Goal: Transaction & Acquisition: Book appointment/travel/reservation

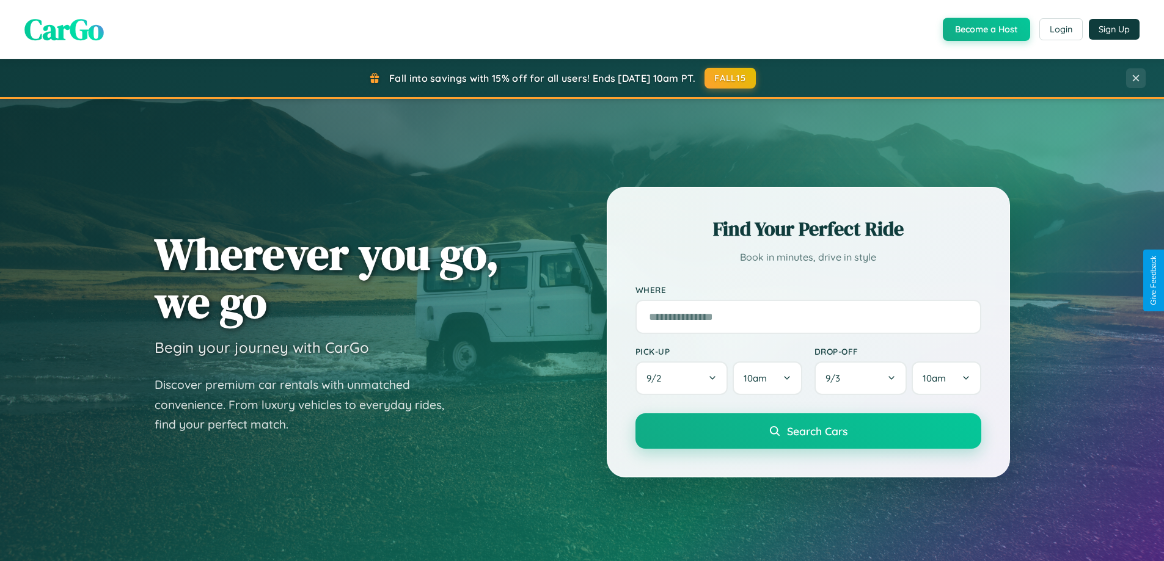
scroll to position [527, 0]
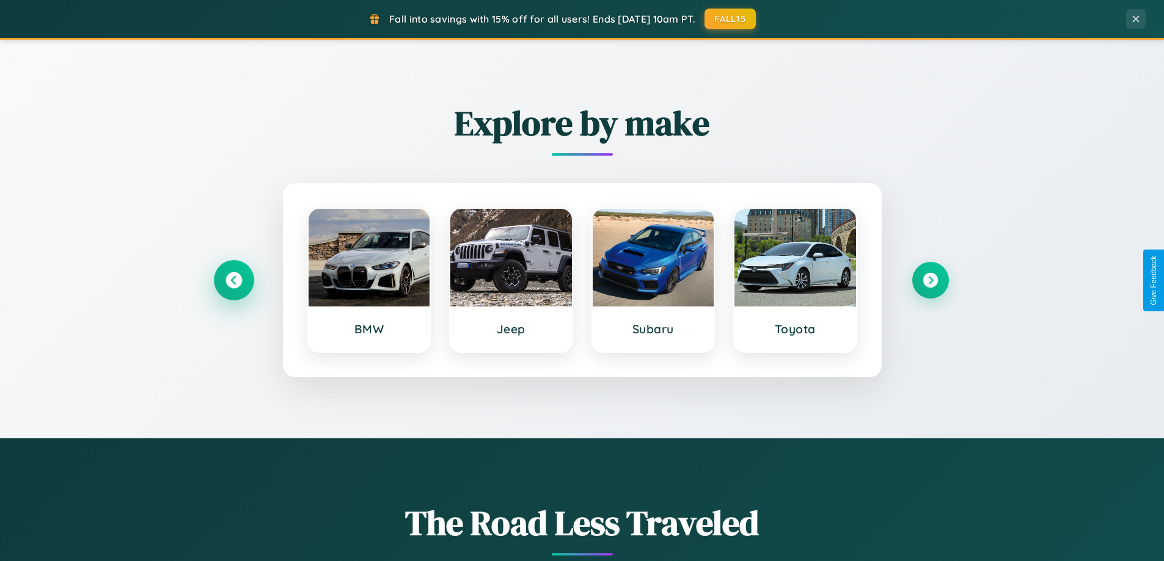
click at [233, 280] on icon at bounding box center [233, 280] width 16 height 16
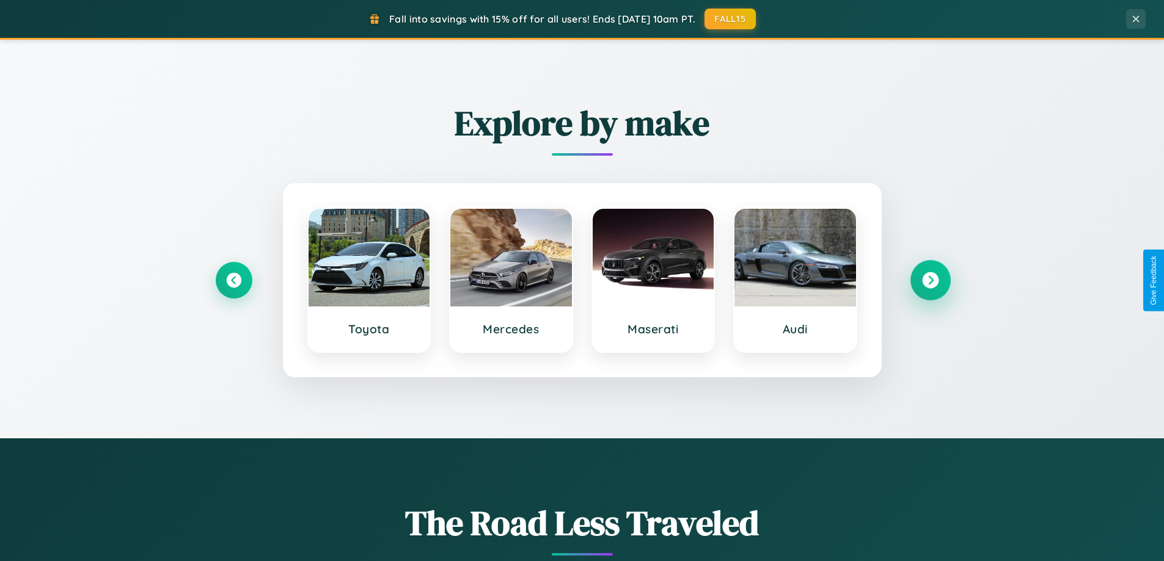
click at [930, 280] on icon at bounding box center [930, 280] width 16 height 16
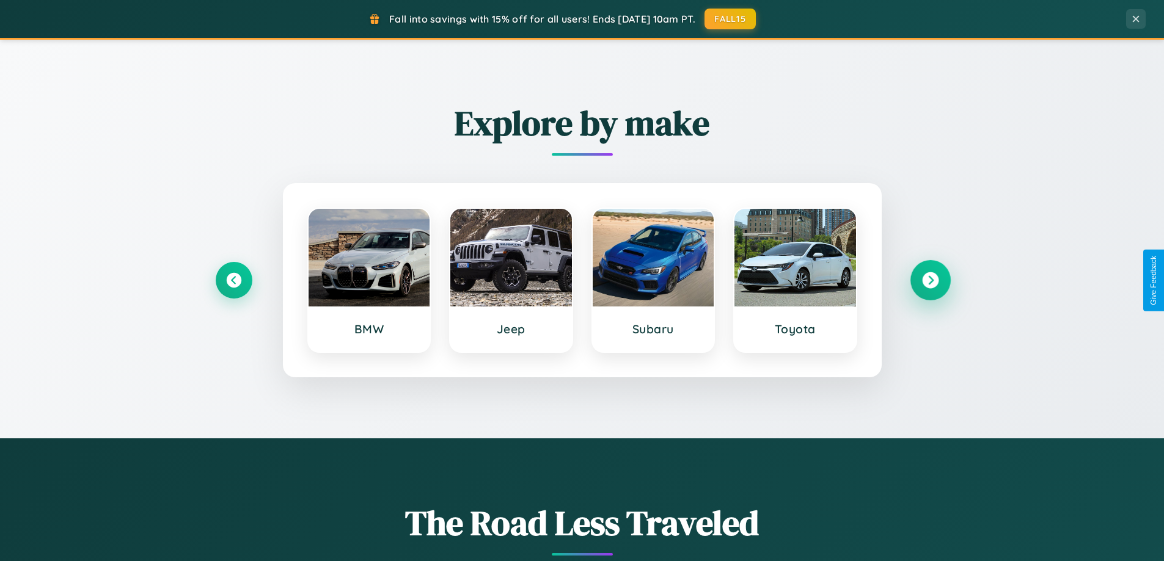
click at [930, 280] on icon at bounding box center [930, 280] width 16 height 16
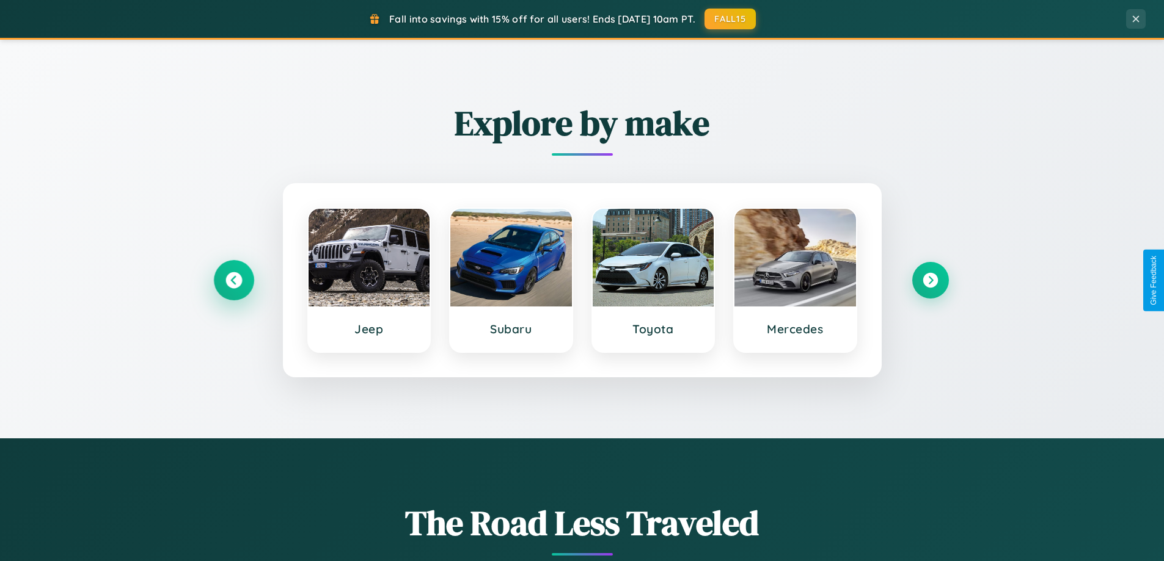
click at [233, 280] on icon at bounding box center [233, 280] width 16 height 16
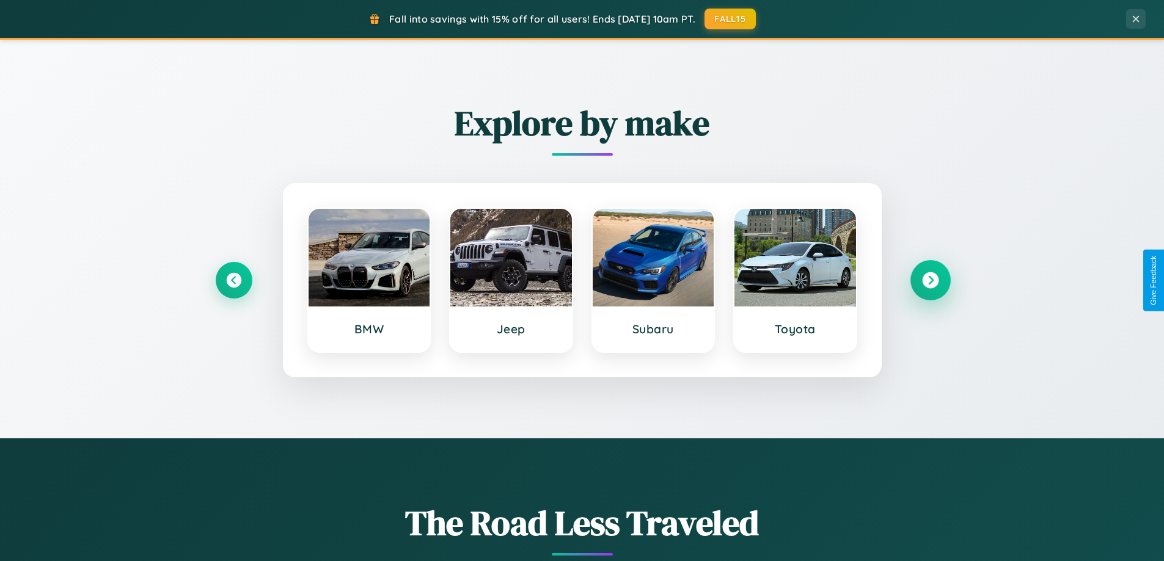
click at [930, 280] on icon at bounding box center [930, 280] width 16 height 16
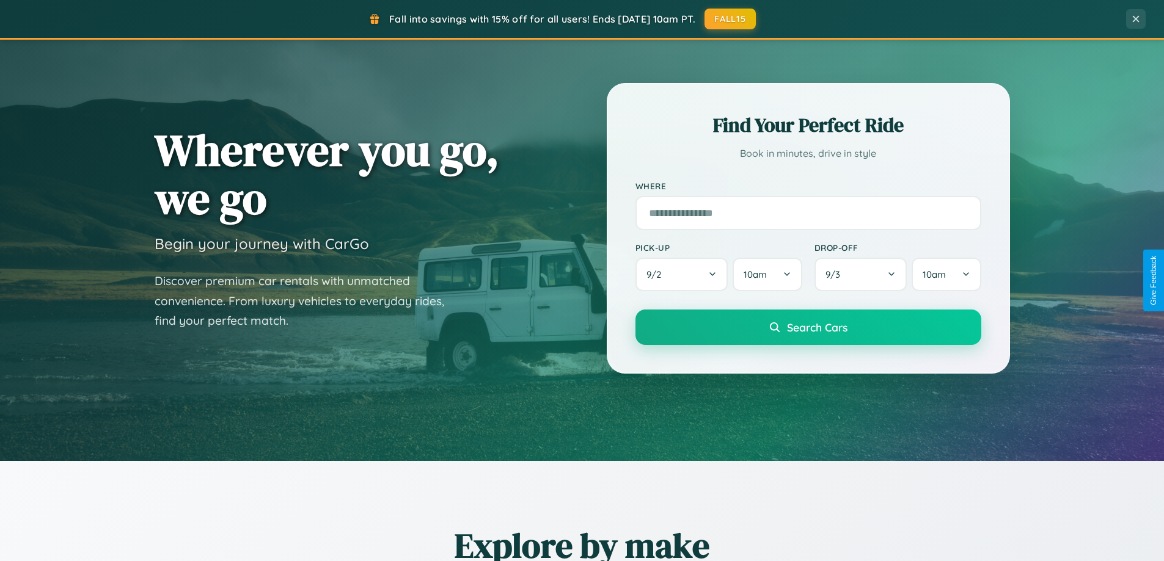
scroll to position [36, 0]
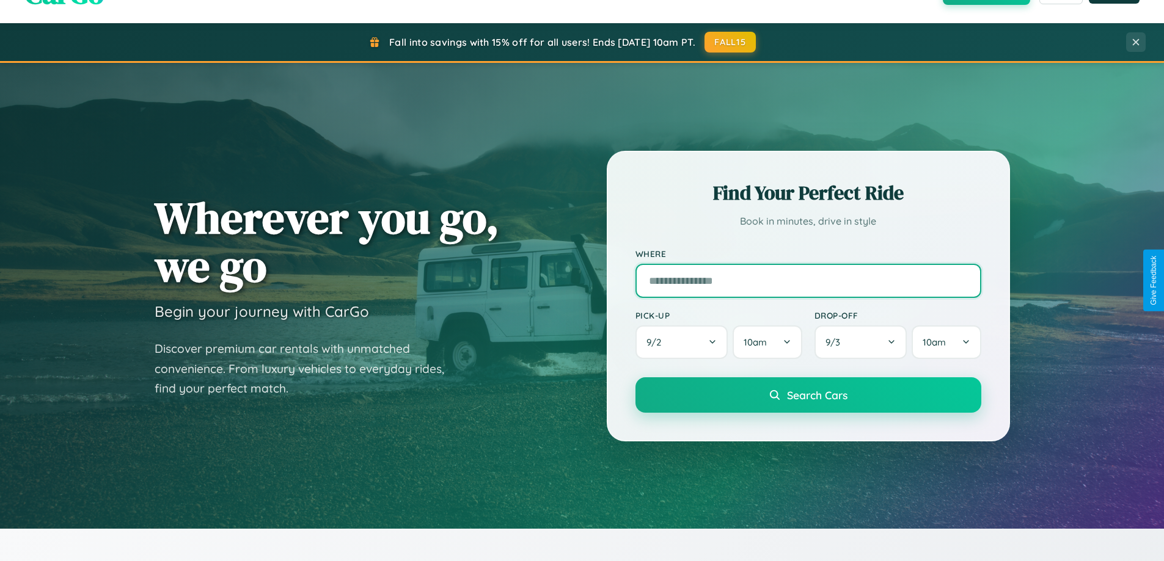
click at [808, 280] on input "text" at bounding box center [808, 281] width 346 height 34
type input "*****"
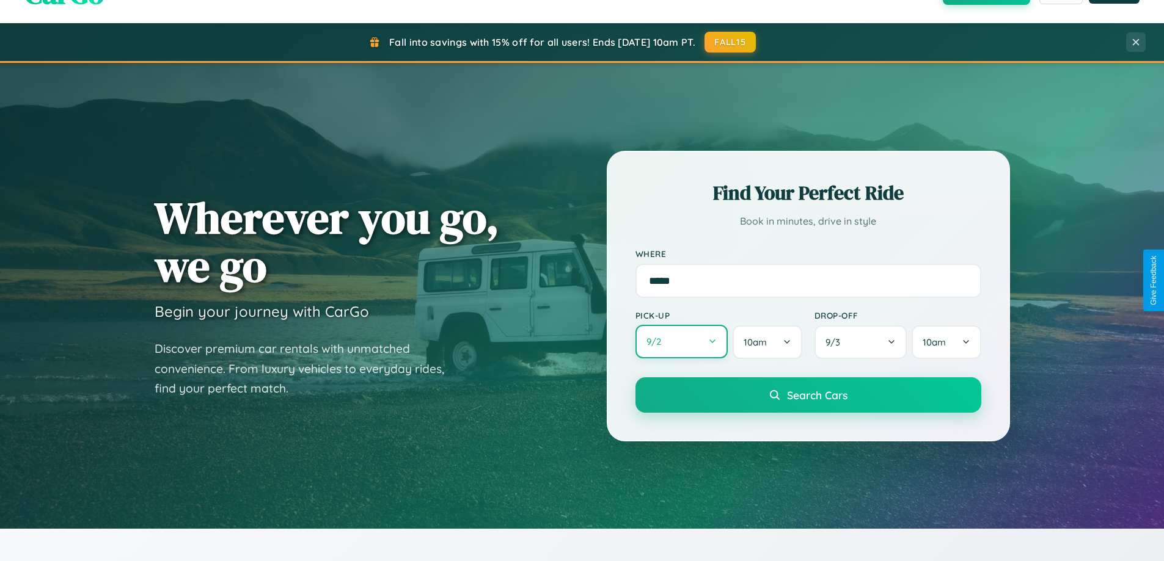
click at [681, 342] on button "9 / 2" at bounding box center [681, 342] width 93 height 34
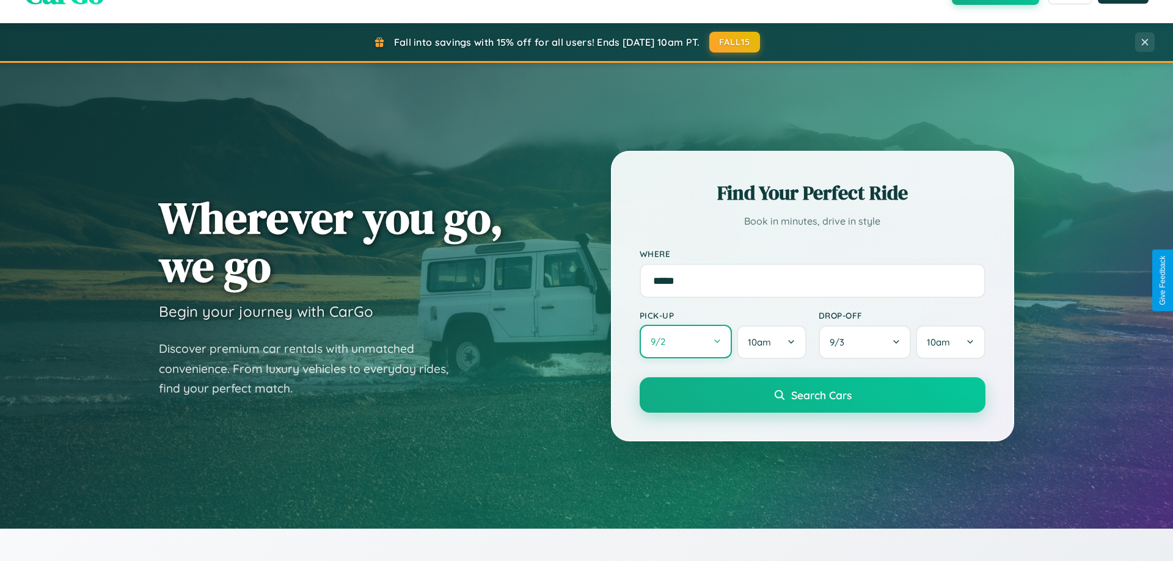
select select "*"
select select "****"
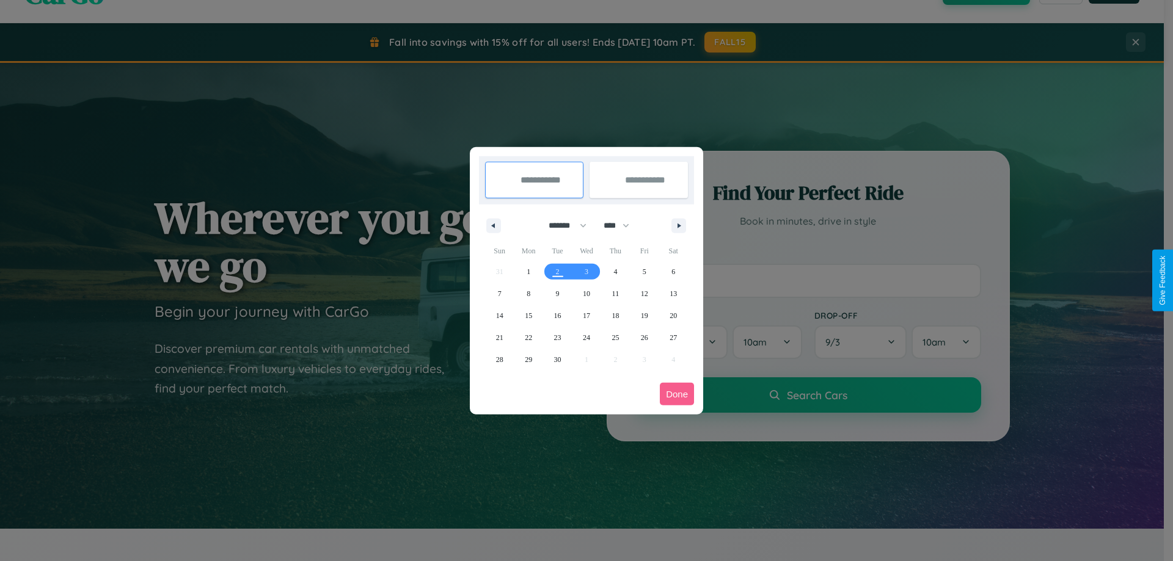
drag, startPoint x: 562, startPoint y: 225, endPoint x: 586, endPoint y: 245, distance: 31.3
click at [562, 225] on select "******* ******** ***** ***** *** **** **** ****** ********* ******* ******** **…" at bounding box center [565, 226] width 52 height 20
select select "*"
drag, startPoint x: 622, startPoint y: 225, endPoint x: 586, endPoint y: 245, distance: 40.5
click at [622, 225] on select "**** **** **** **** **** **** **** **** **** **** **** **** **** **** **** ****…" at bounding box center [615, 226] width 37 height 20
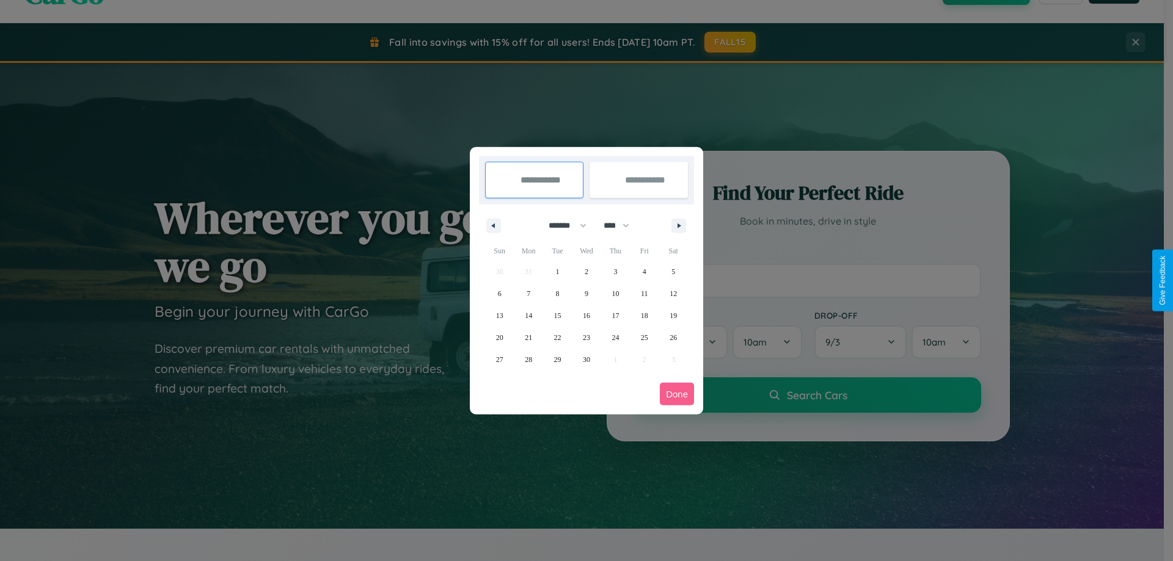
select select "****"
click at [528, 293] on span "6" at bounding box center [529, 294] width 4 height 22
type input "**********"
click at [615, 293] on span "9" at bounding box center [615, 294] width 4 height 22
type input "**********"
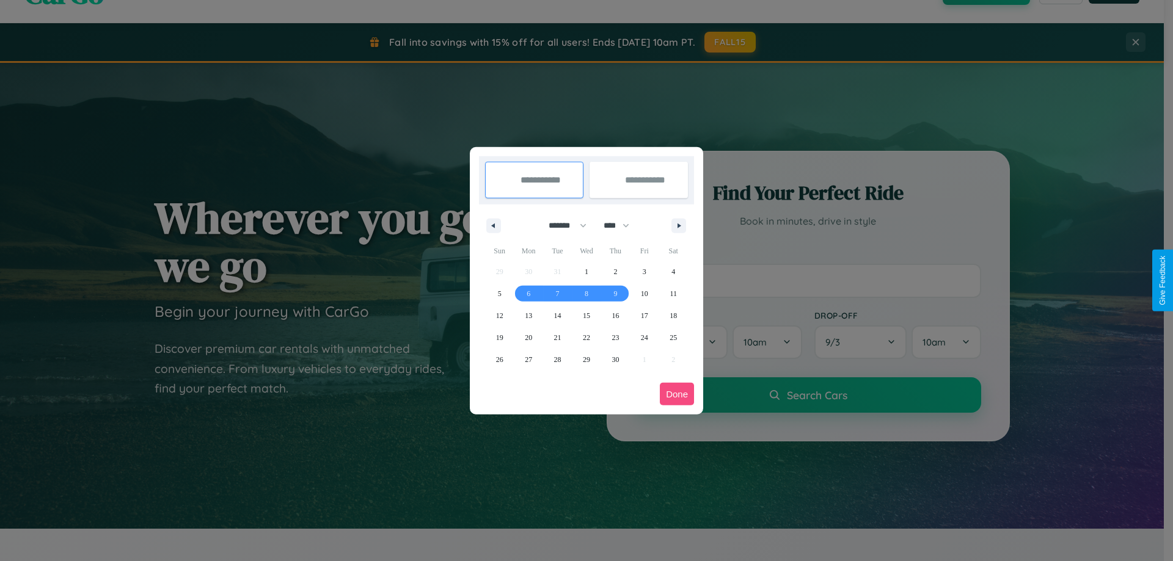
click at [677, 394] on button "Done" at bounding box center [677, 394] width 34 height 23
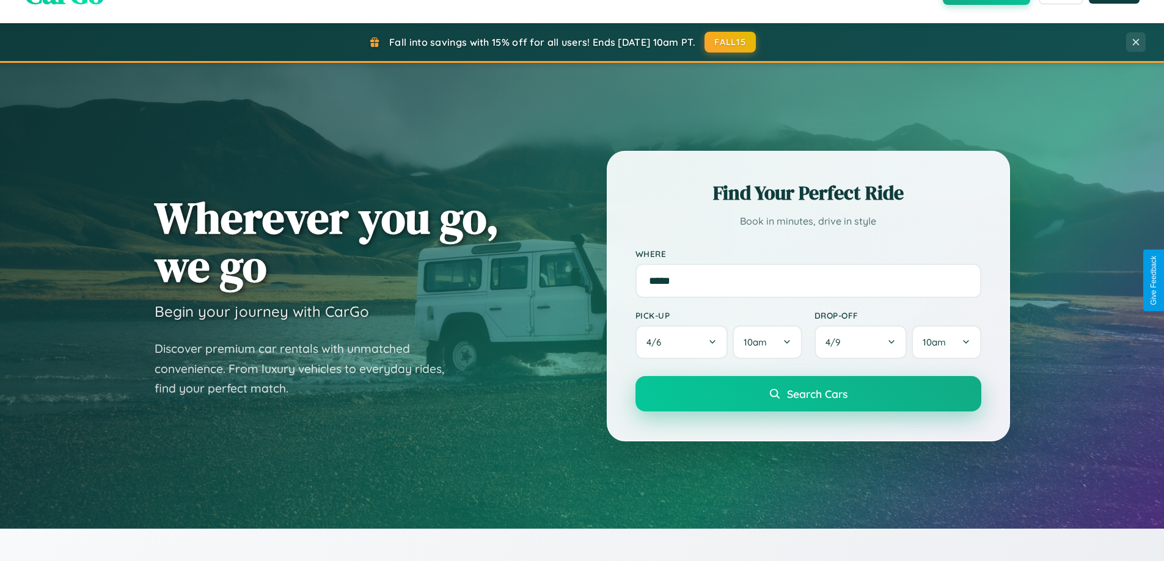
click at [808, 394] on span "Search Cars" at bounding box center [817, 393] width 60 height 13
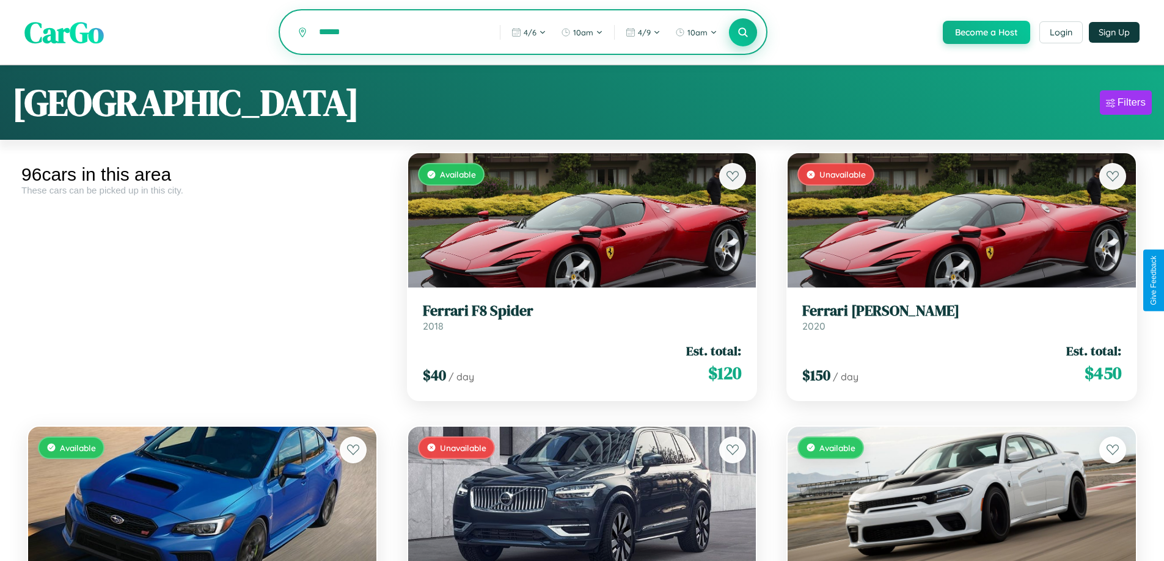
type input "******"
click at [742, 33] on icon at bounding box center [743, 32] width 12 height 12
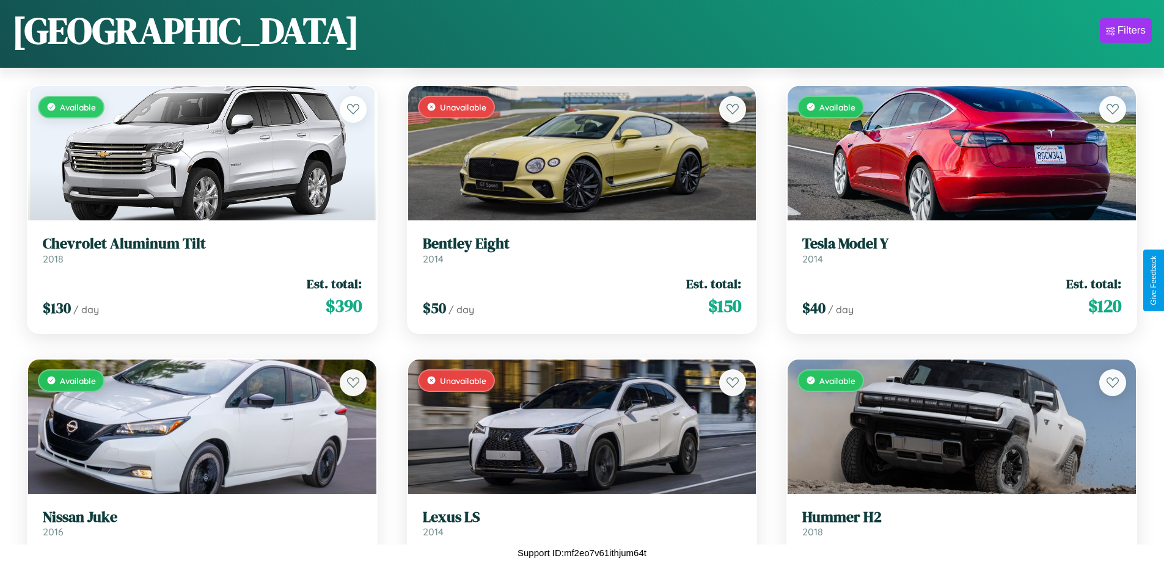
scroll to position [4548, 0]
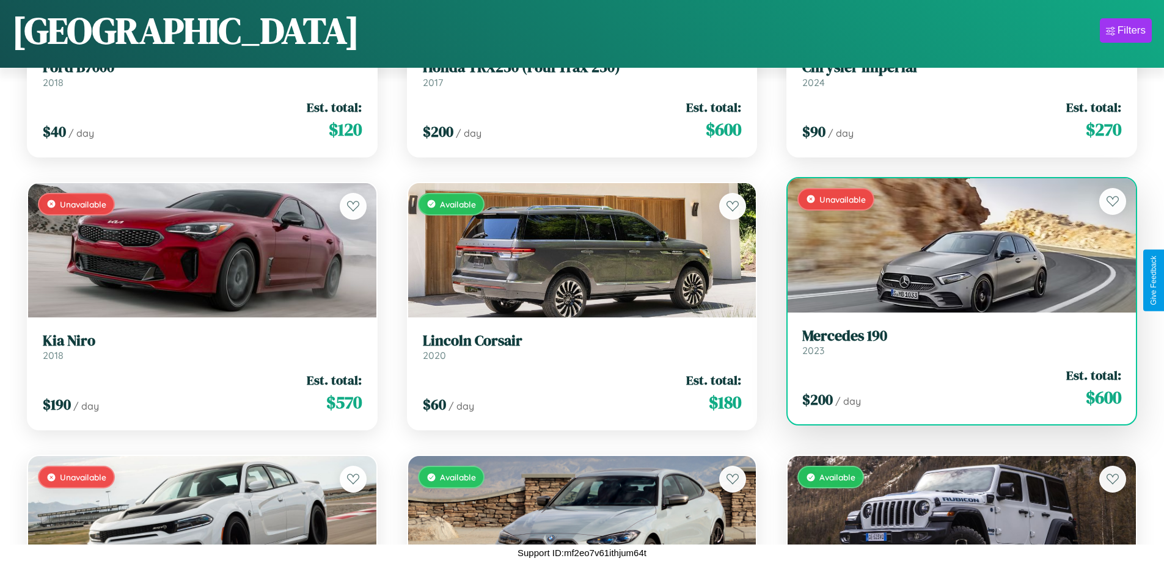
click at [954, 393] on div "$ 200 / day Est. total: $ 600" at bounding box center [961, 387] width 319 height 43
click at [954, 388] on div "$ 200 / day Est. total: $ 600" at bounding box center [961, 387] width 319 height 43
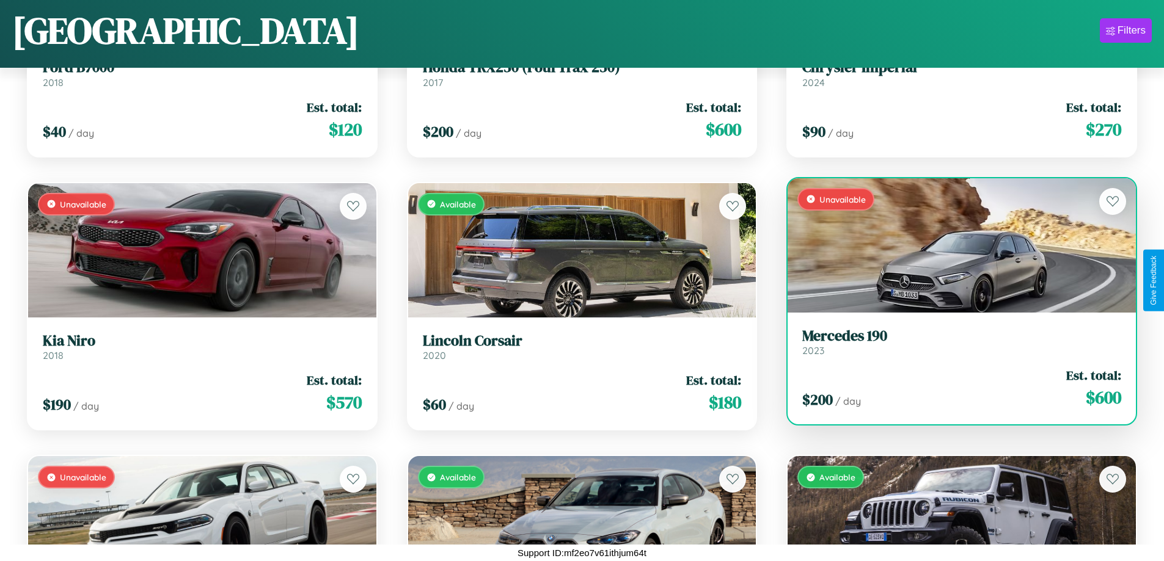
click at [954, 388] on div "$ 200 / day Est. total: $ 600" at bounding box center [961, 387] width 319 height 43
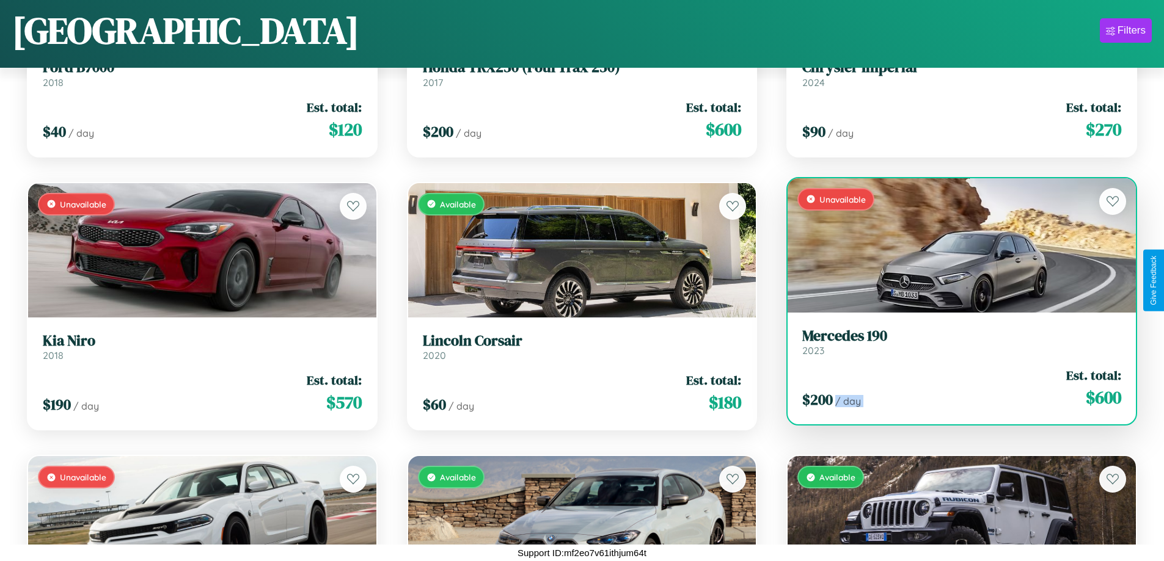
click at [954, 388] on div "$ 200 / day Est. total: $ 600" at bounding box center [961, 387] width 319 height 43
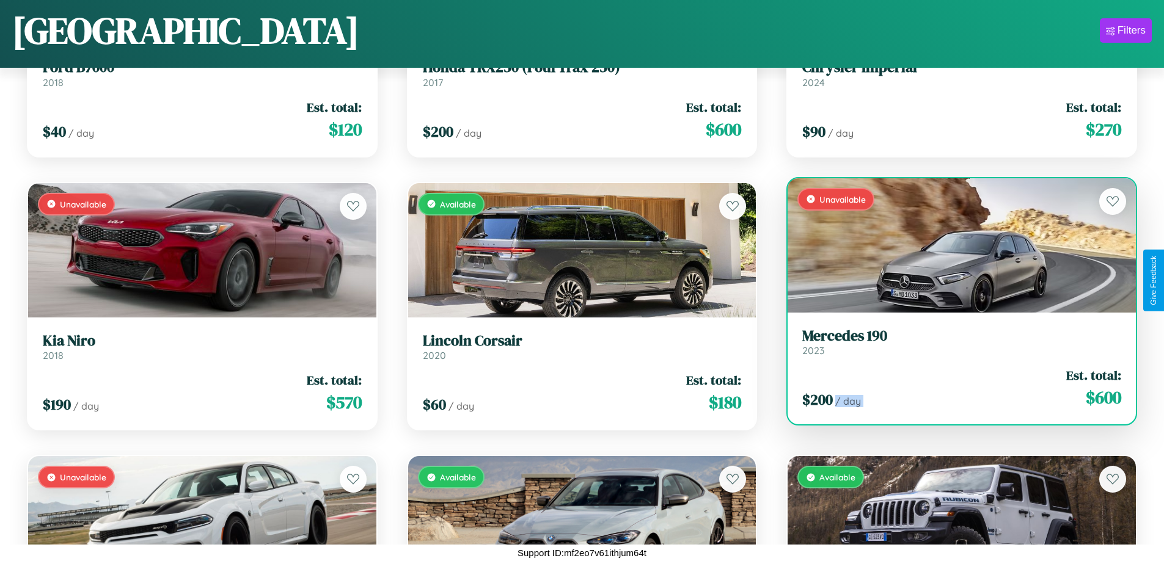
click at [954, 388] on div "$ 200 / day Est. total: $ 600" at bounding box center [961, 387] width 319 height 43
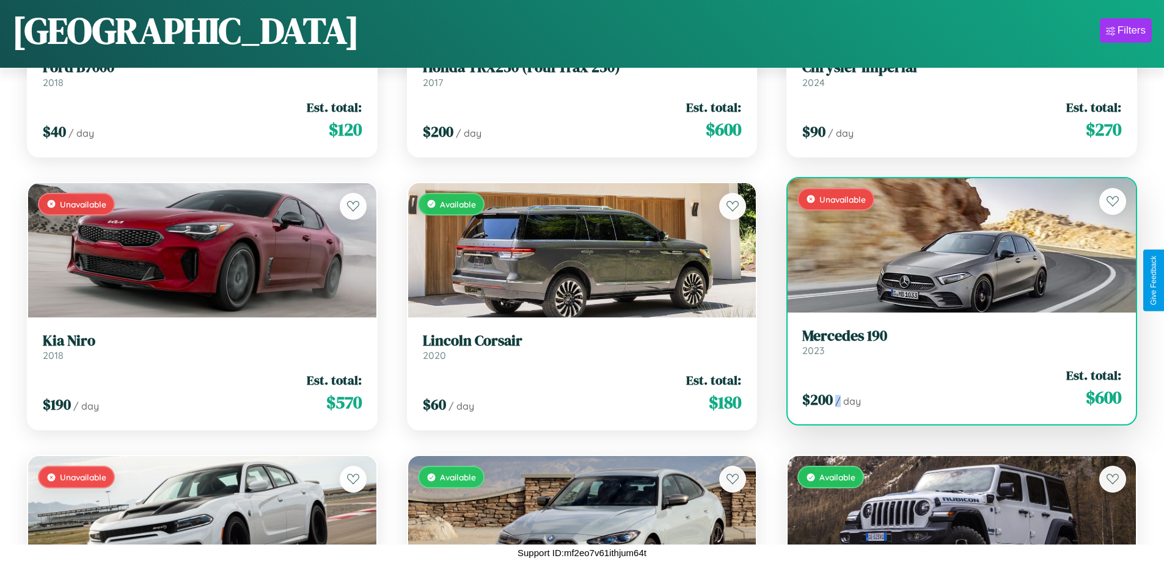
click at [954, 388] on div "$ 200 / day Est. total: $ 600" at bounding box center [961, 387] width 319 height 43
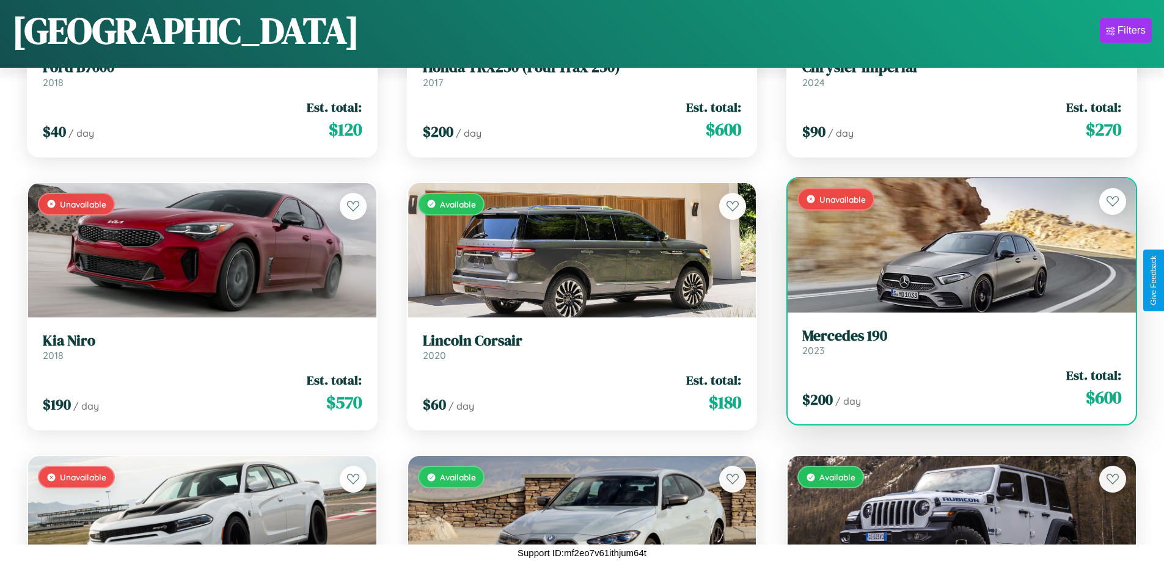
click at [954, 341] on h3 "Mercedes 190" at bounding box center [961, 336] width 319 height 18
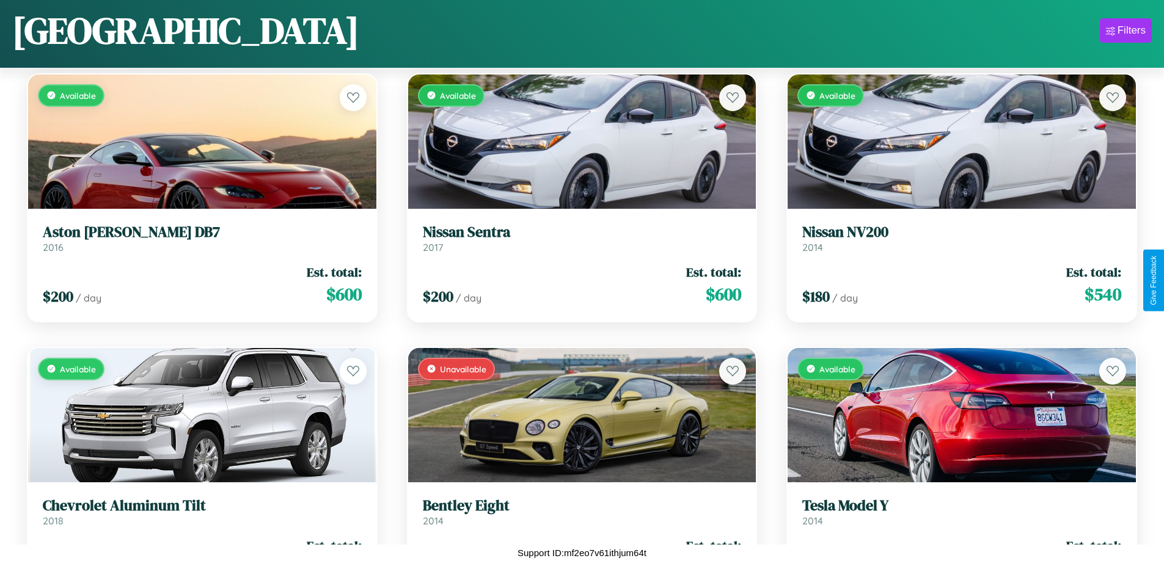
scroll to position [1813, 0]
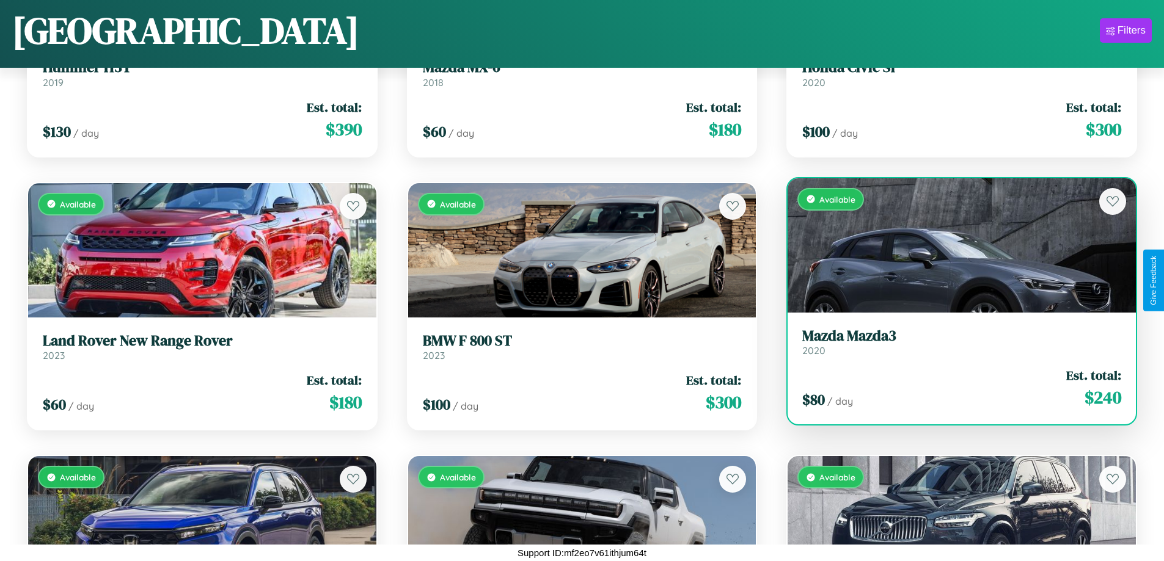
click at [954, 388] on div "$ 80 / day Est. total: $ 240" at bounding box center [961, 387] width 319 height 43
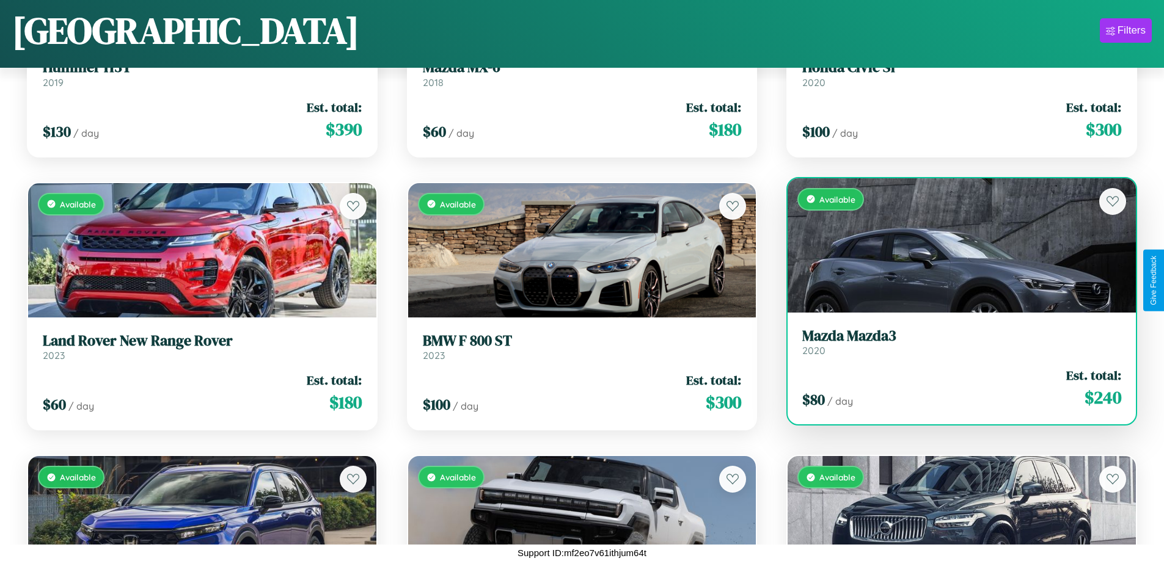
click at [954, 388] on div "$ 80 / day Est. total: $ 240" at bounding box center [961, 387] width 319 height 43
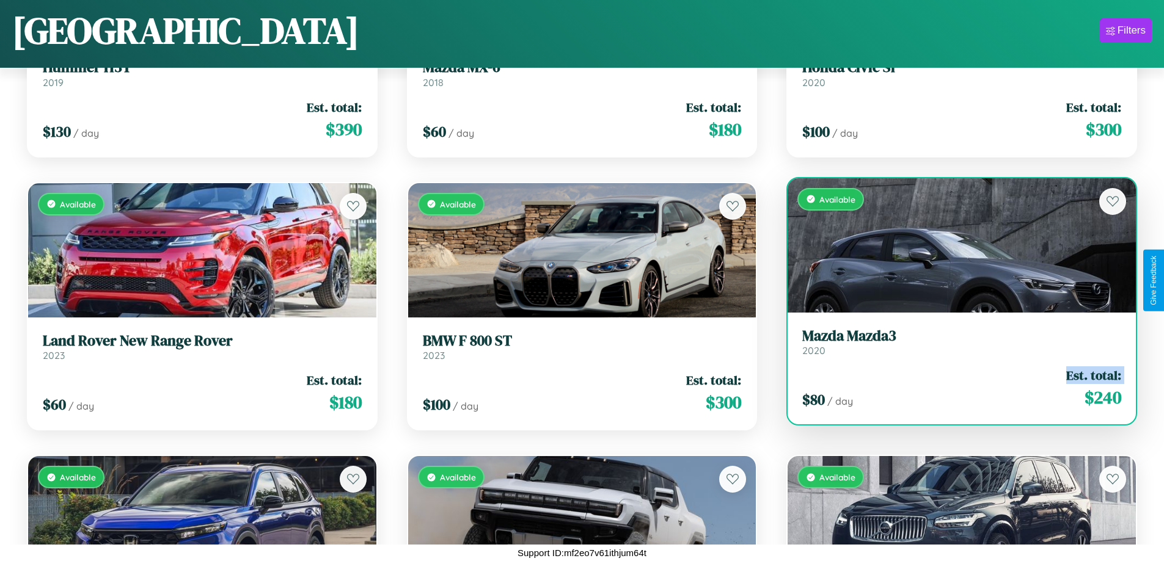
click at [954, 388] on div "$ 80 / day Est. total: $ 240" at bounding box center [961, 387] width 319 height 43
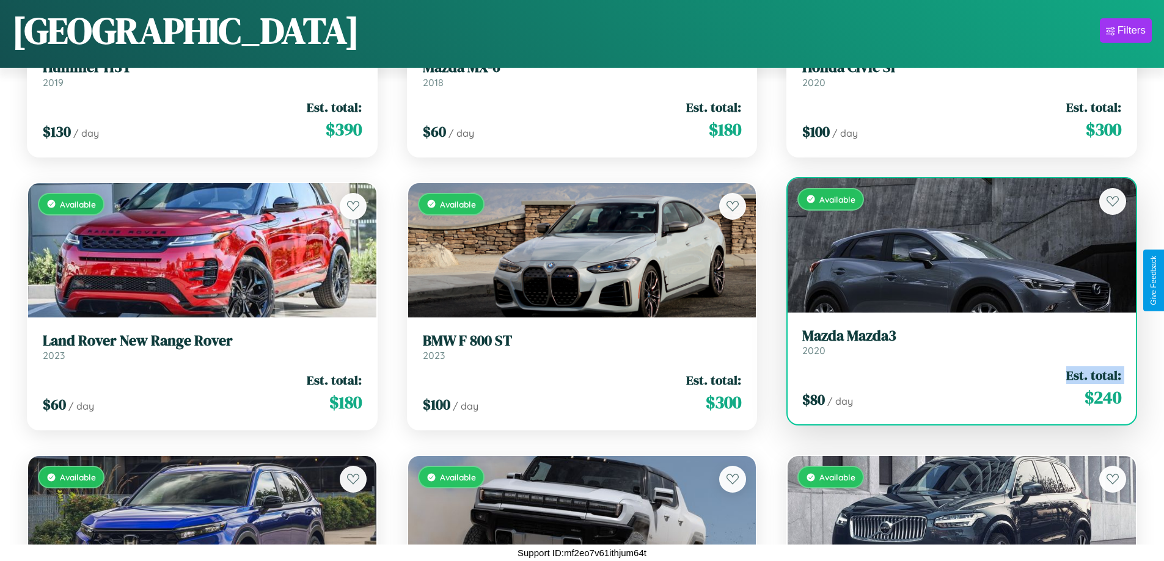
click at [954, 388] on div "$ 80 / day Est. total: $ 240" at bounding box center [961, 387] width 319 height 43
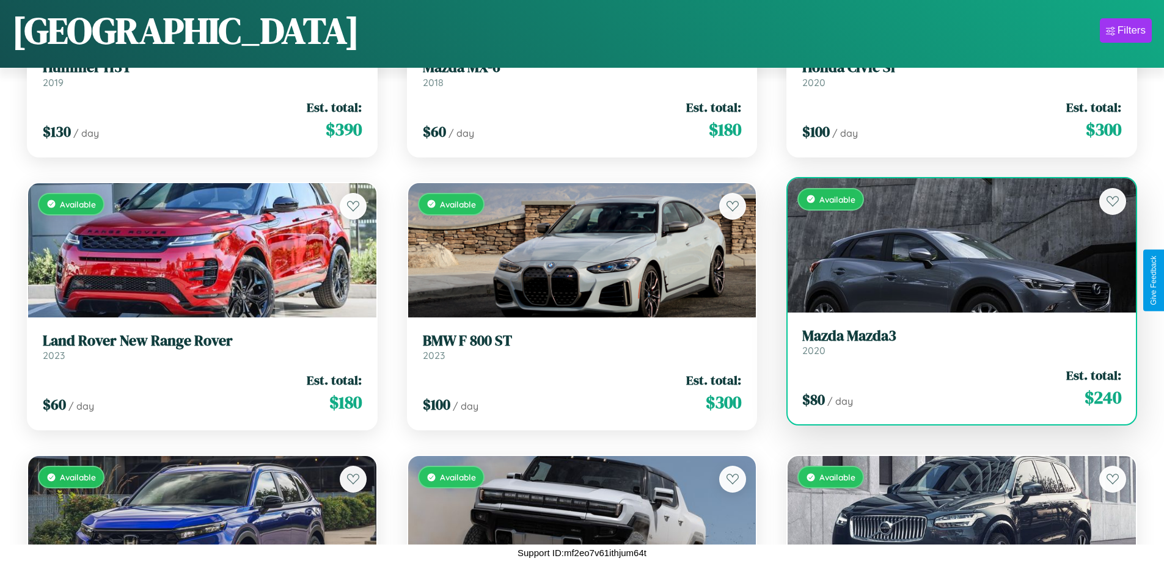
click at [954, 388] on div "$ 80 / day Est. total: $ 240" at bounding box center [961, 387] width 319 height 43
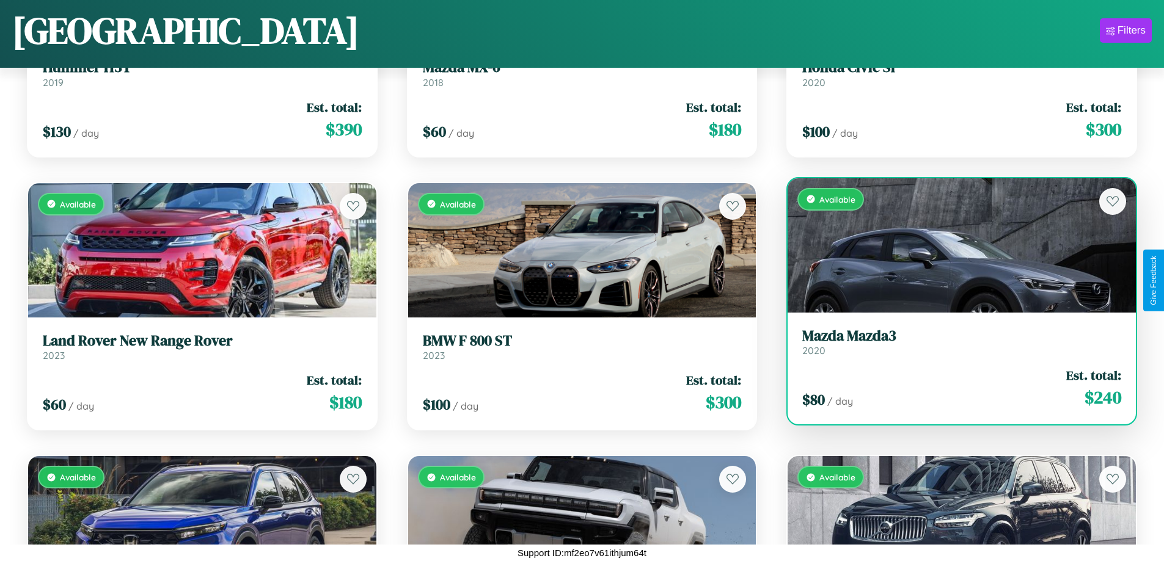
click at [954, 341] on h3 "Mazda Mazda3" at bounding box center [961, 336] width 319 height 18
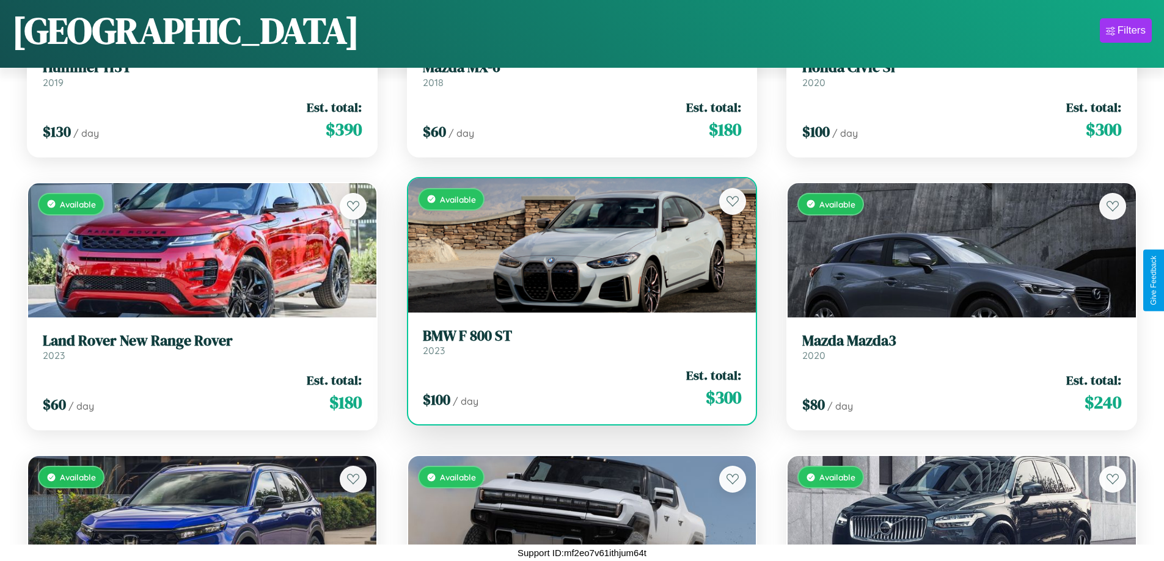
click at [577, 245] on div "Available" at bounding box center [582, 245] width 348 height 134
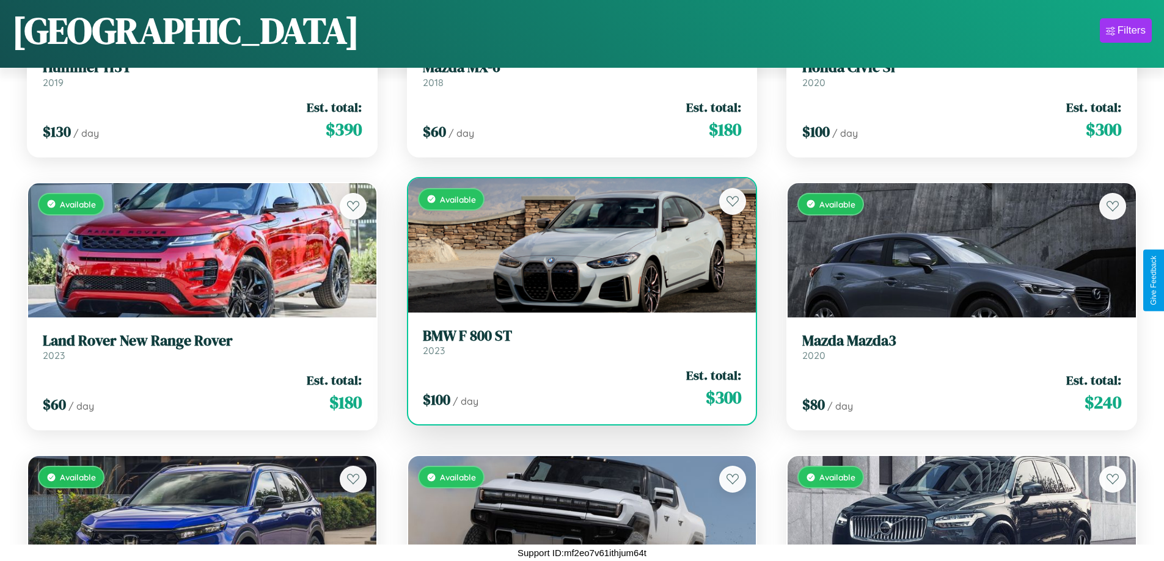
click at [577, 245] on div "Available" at bounding box center [582, 245] width 348 height 134
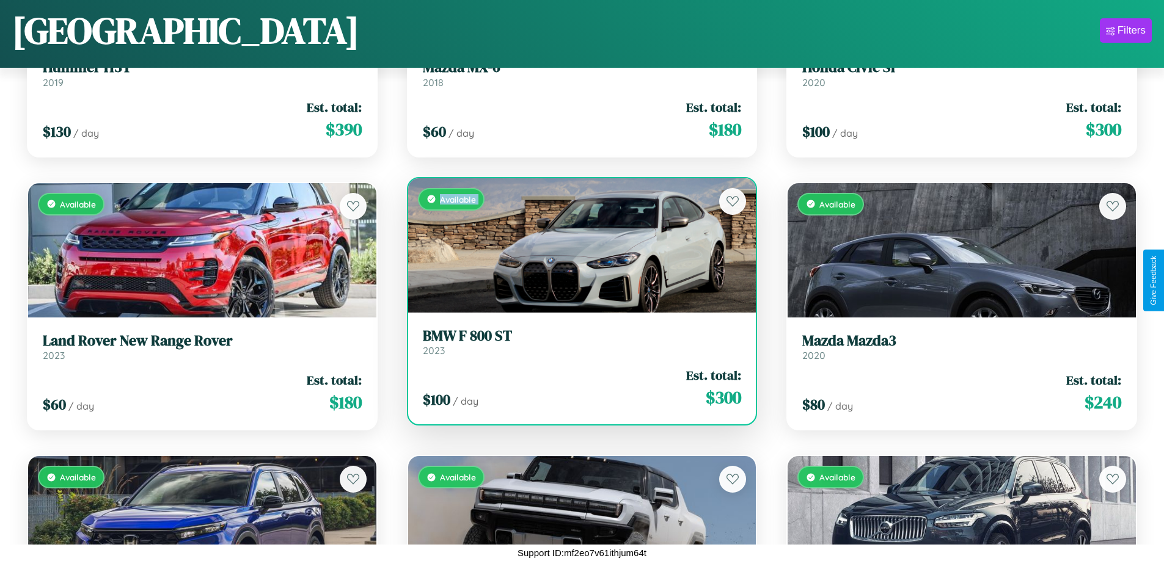
click at [577, 245] on div "Available" at bounding box center [582, 245] width 348 height 134
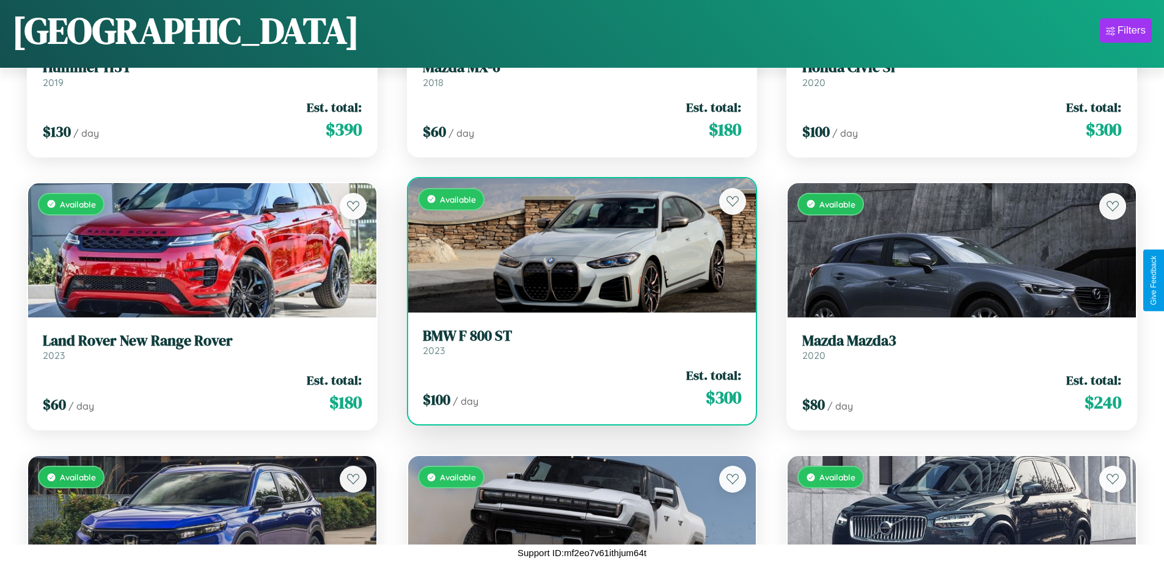
click at [577, 245] on div "Available" at bounding box center [582, 245] width 348 height 134
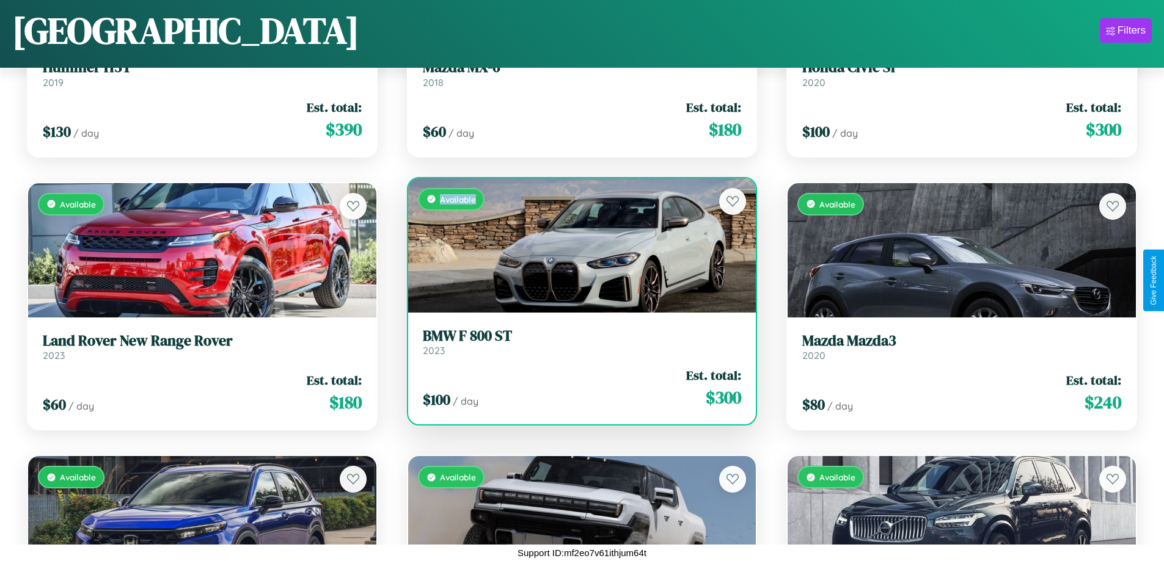
click at [577, 245] on div "Available" at bounding box center [582, 245] width 348 height 134
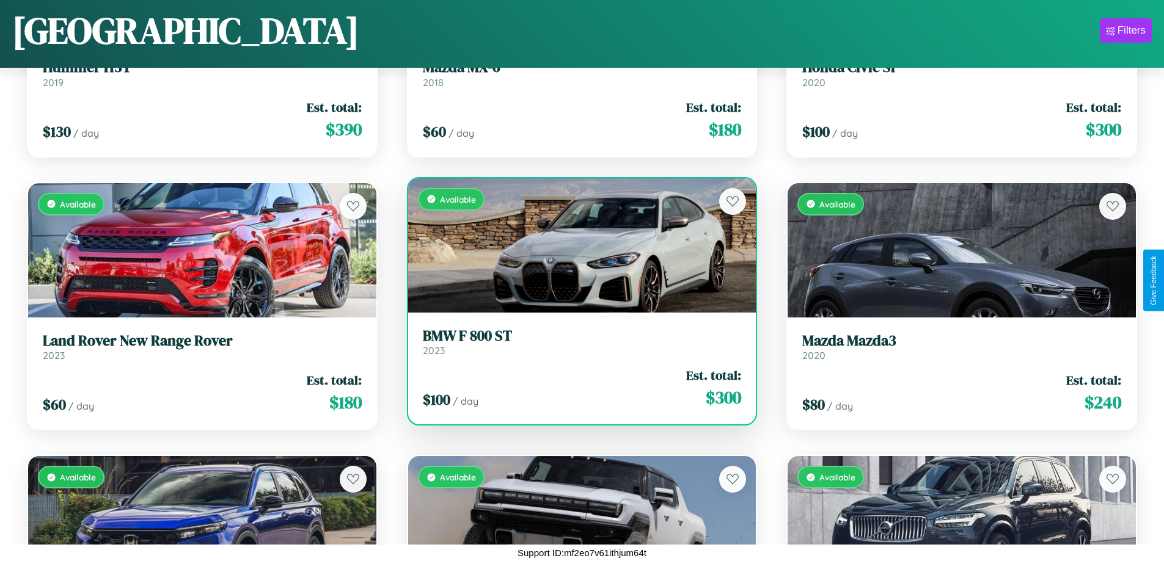
click at [577, 341] on h3 "BMW F 800 ST" at bounding box center [582, 336] width 319 height 18
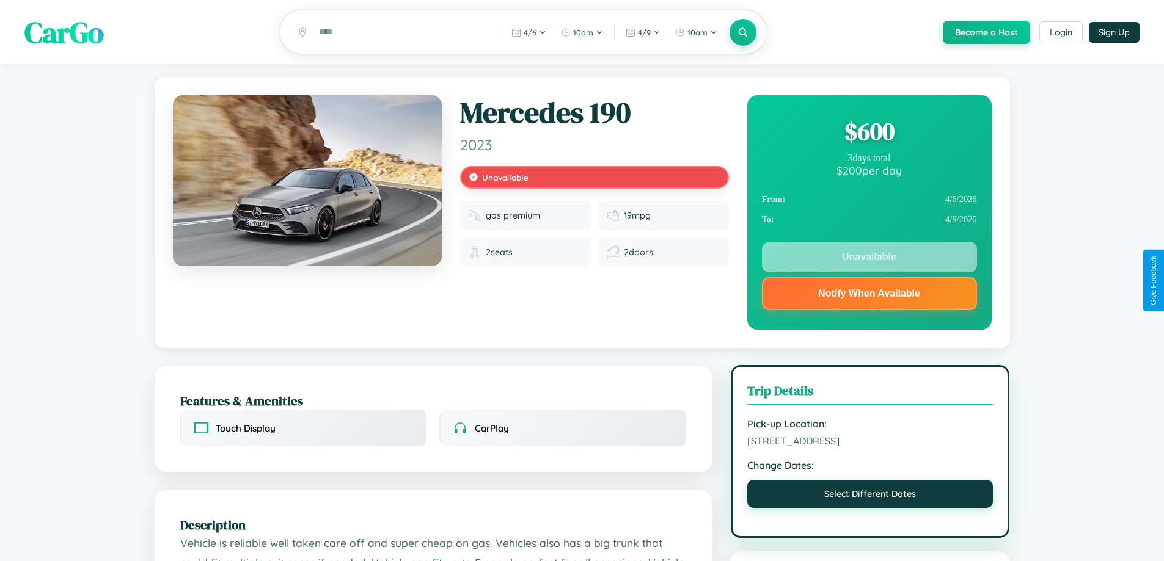
click at [870, 498] on button "Select Different Dates" at bounding box center [870, 494] width 246 height 28
select select "*"
select select "****"
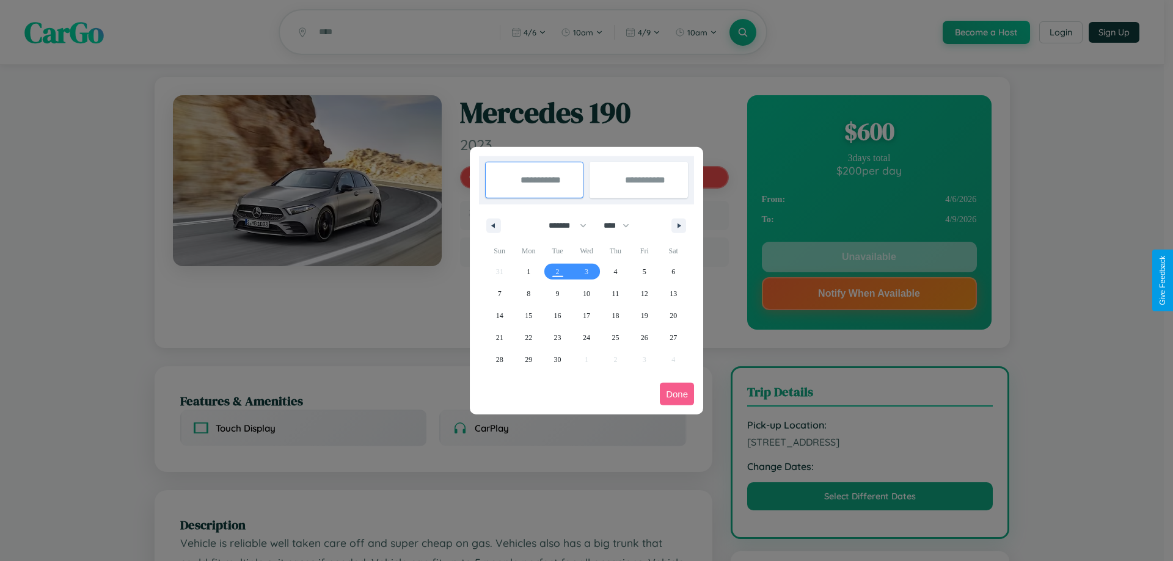
click at [562, 225] on select "******* ******** ***** ***** *** **** **** ****** ********* ******* ******** **…" at bounding box center [565, 226] width 52 height 20
select select "**"
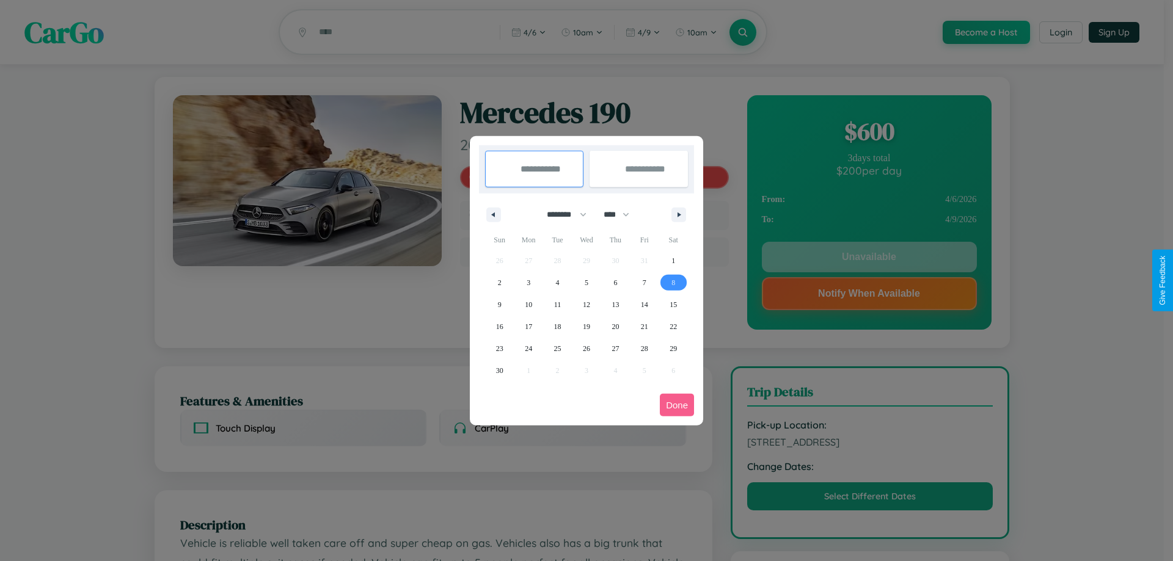
click at [673, 282] on span "8" at bounding box center [673, 283] width 4 height 22
type input "**********"
click at [644, 304] on span "14" at bounding box center [644, 305] width 7 height 22
type input "**********"
click at [677, 405] on button "Done" at bounding box center [677, 405] width 34 height 23
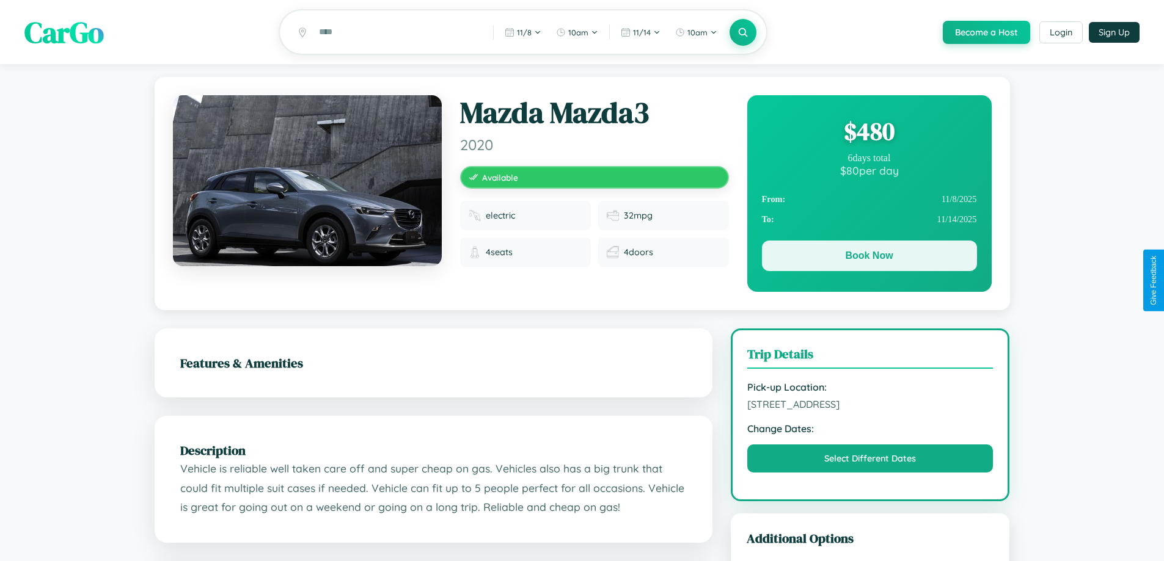
click at [869, 258] on button "Book Now" at bounding box center [869, 256] width 215 height 31
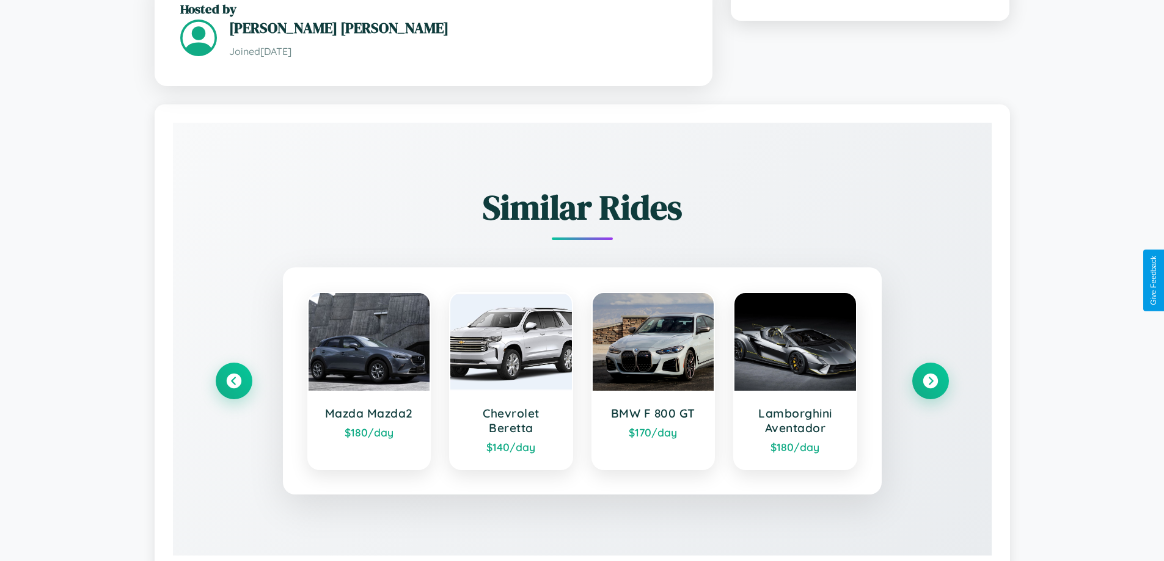
scroll to position [745, 0]
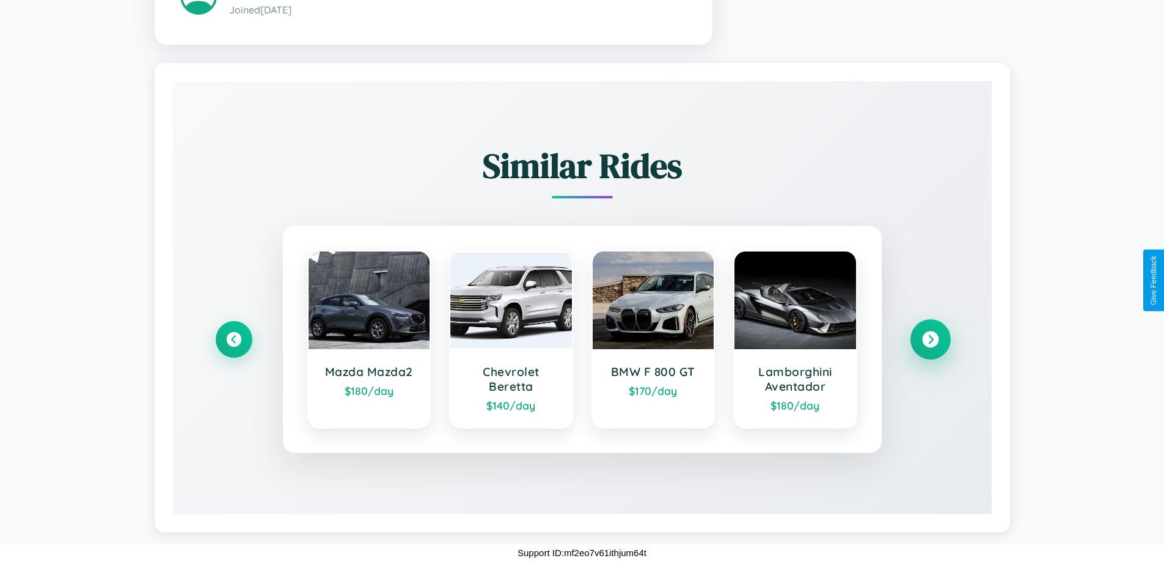
click at [930, 340] on icon at bounding box center [930, 340] width 16 height 16
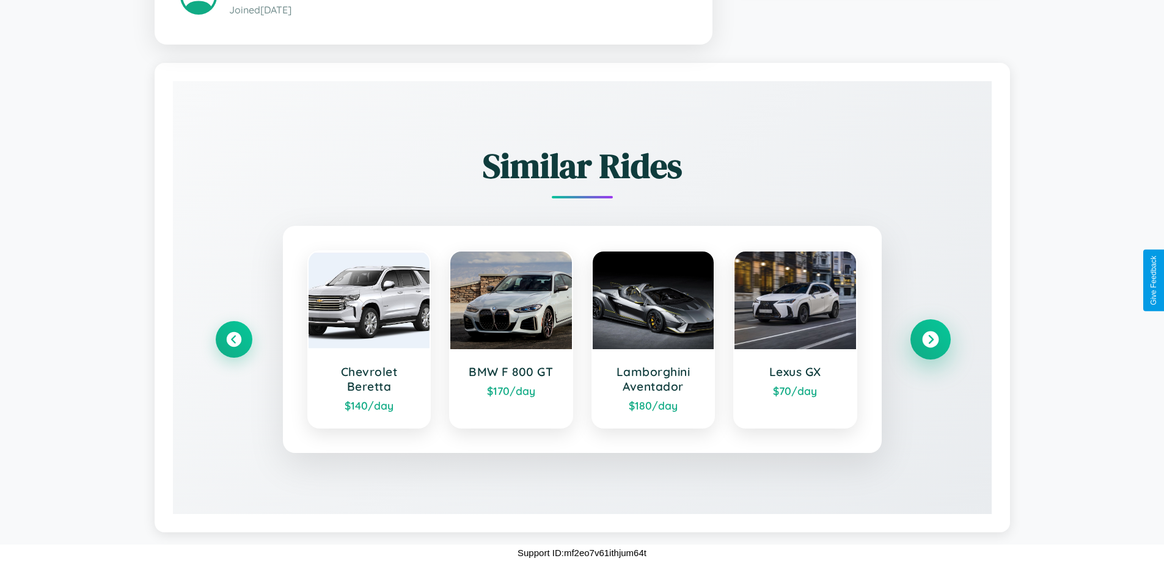
click at [930, 340] on icon at bounding box center [930, 340] width 16 height 16
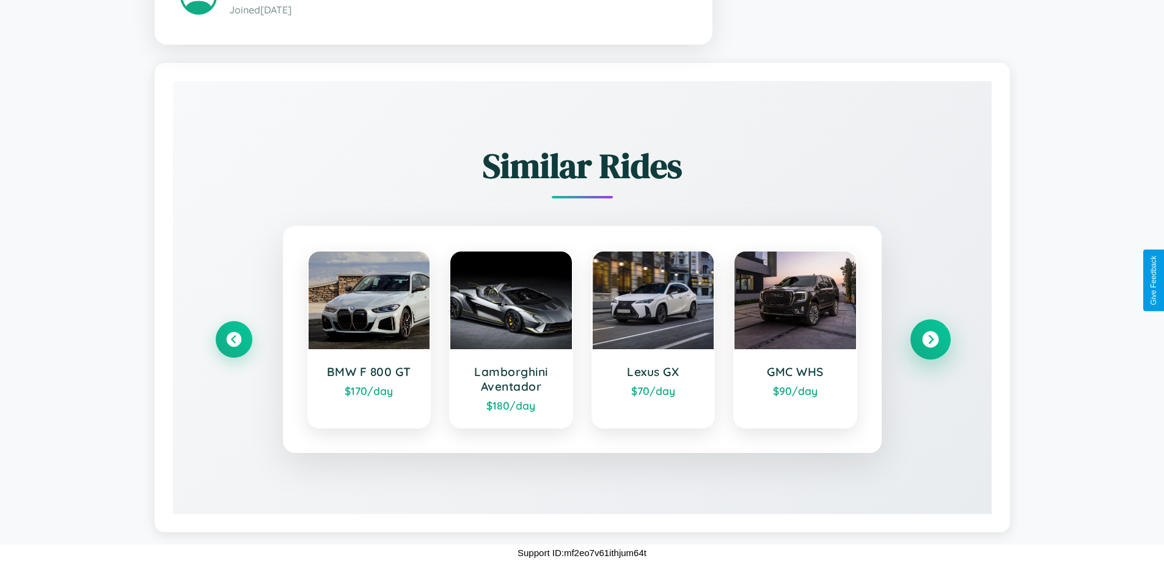
click at [930, 340] on icon at bounding box center [930, 340] width 16 height 16
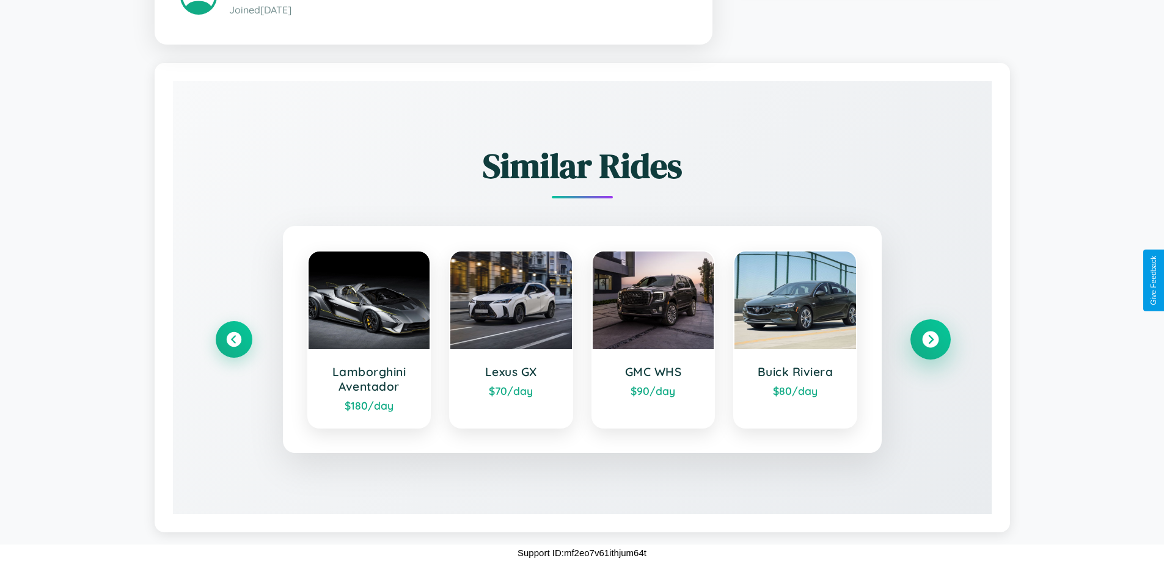
click at [930, 340] on icon at bounding box center [930, 340] width 16 height 16
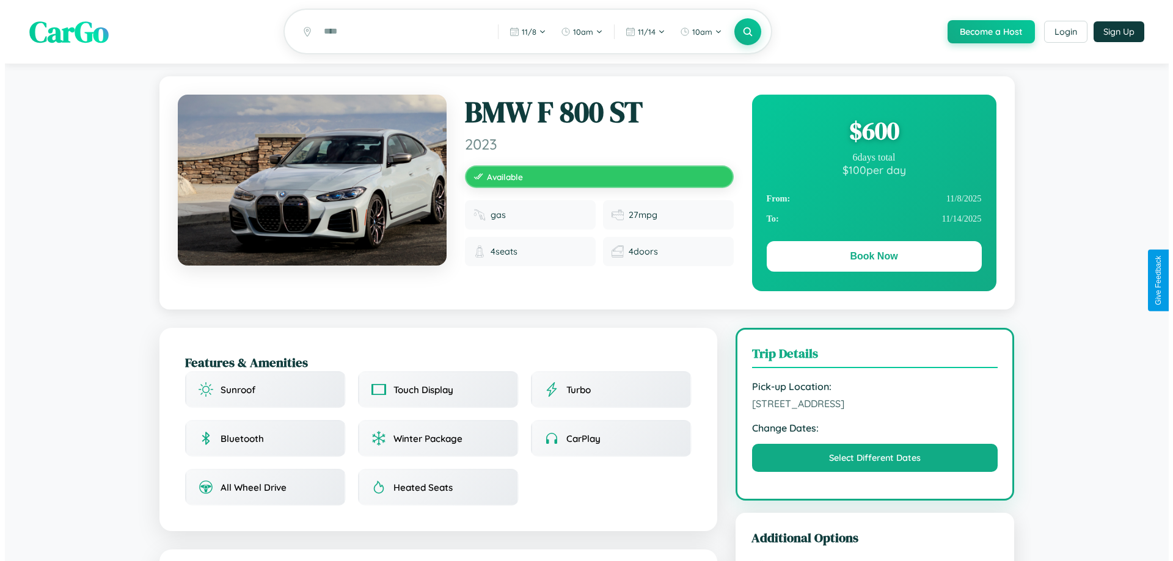
scroll to position [0, 0]
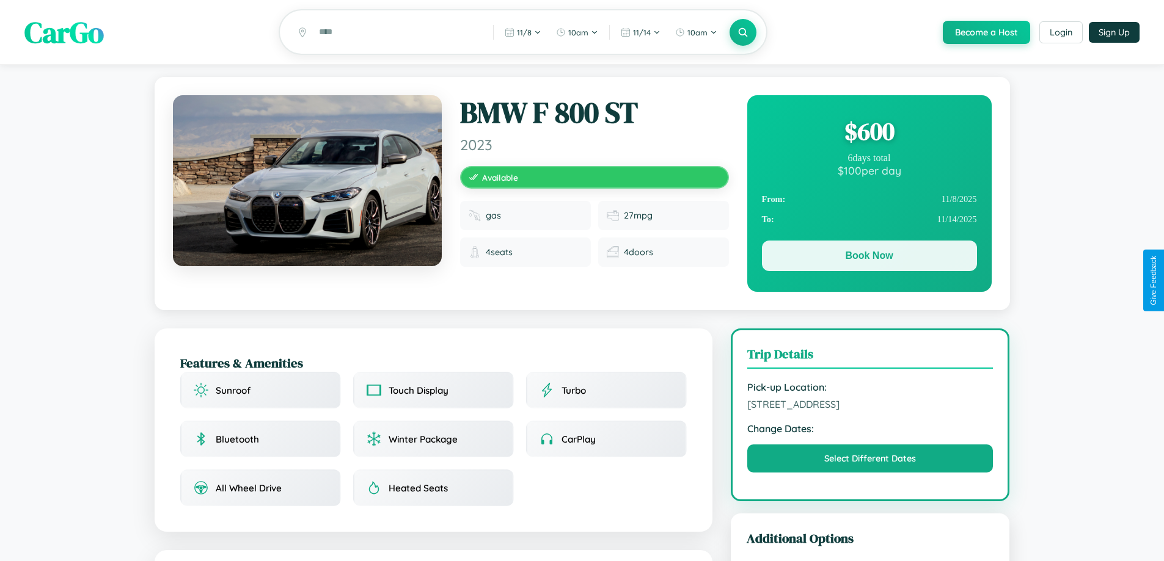
click at [869, 258] on button "Book Now" at bounding box center [869, 256] width 215 height 31
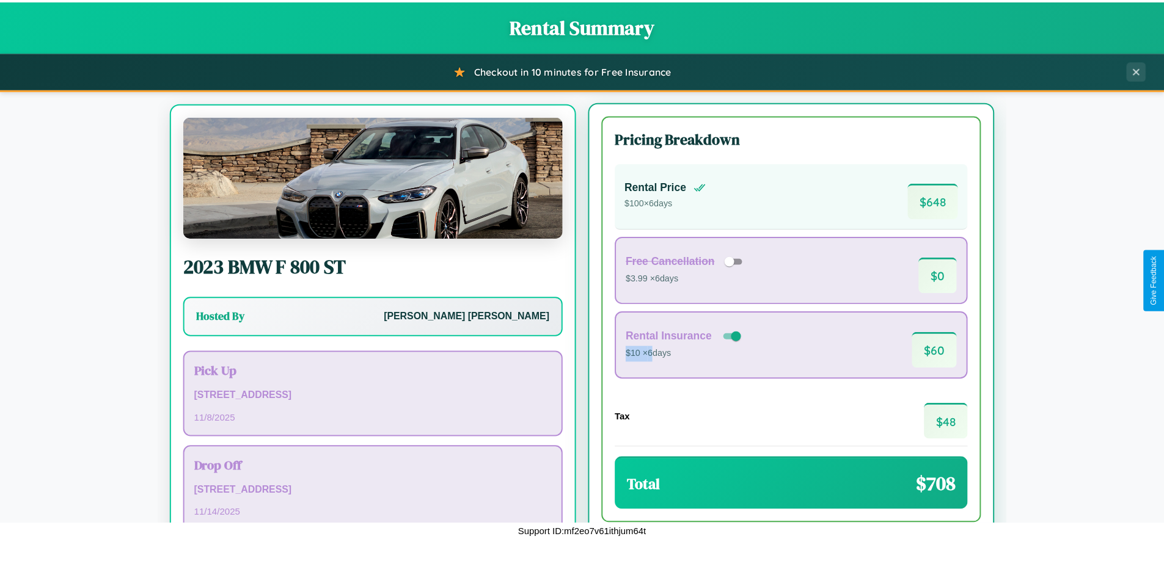
scroll to position [57, 0]
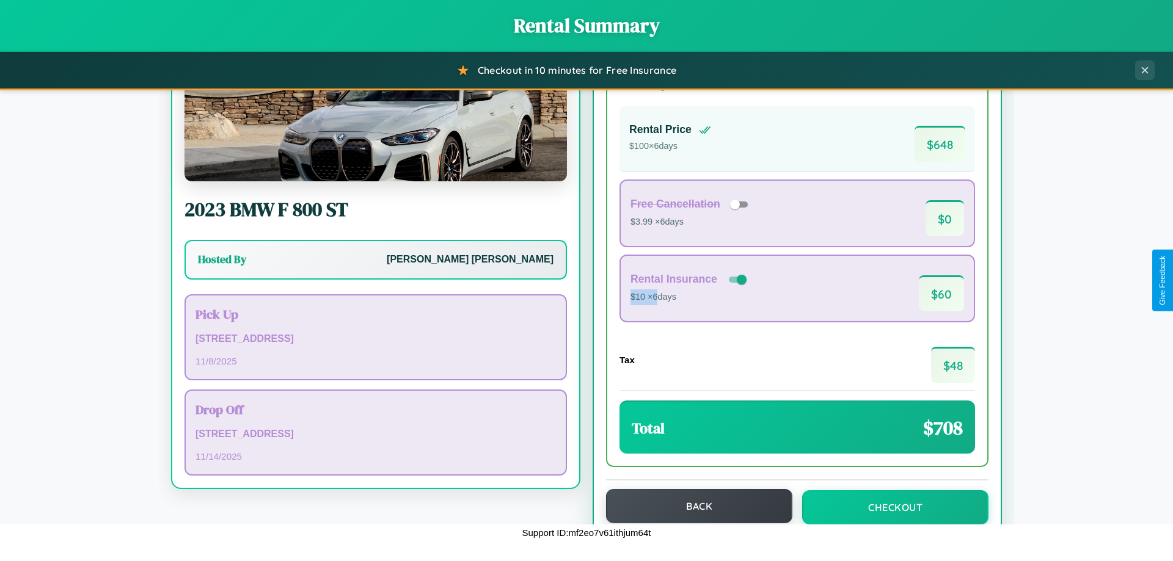
click at [693, 506] on button "Back" at bounding box center [699, 506] width 186 height 34
